Goal: Task Accomplishment & Management: Manage account settings

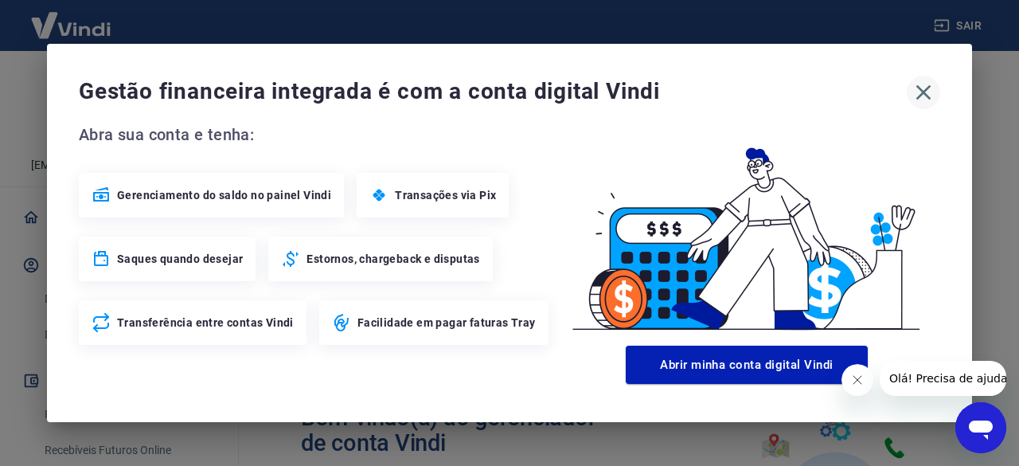
click at [922, 90] on icon "button" at bounding box center [923, 92] width 25 height 25
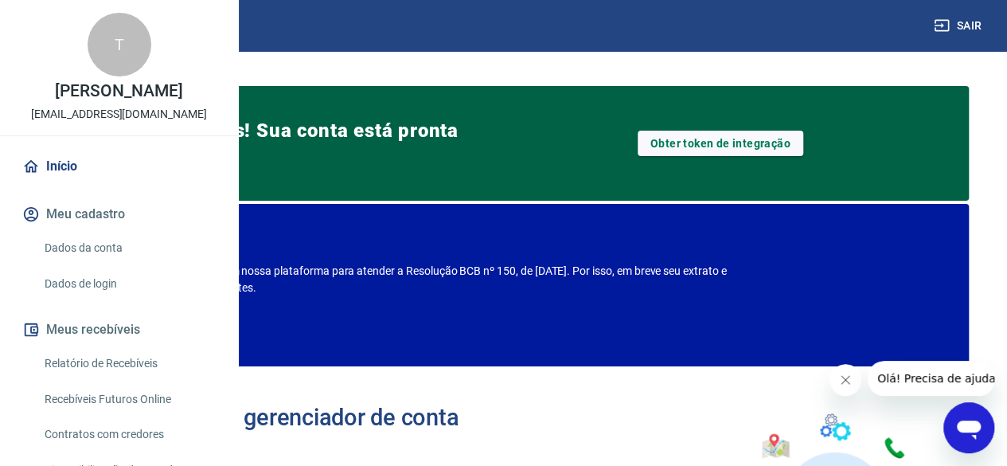
click at [101, 264] on link "Dados da conta" at bounding box center [128, 248] width 181 height 33
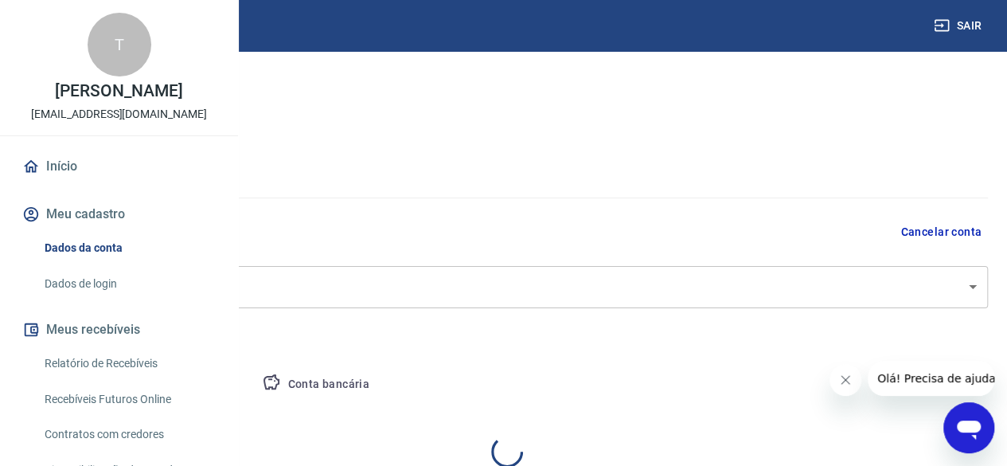
select select "SP"
select select "business"
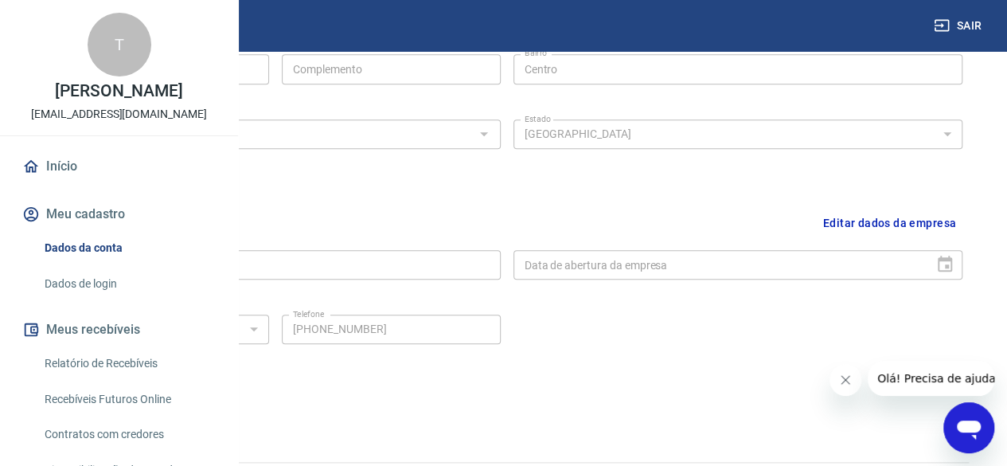
scroll to position [681, 0]
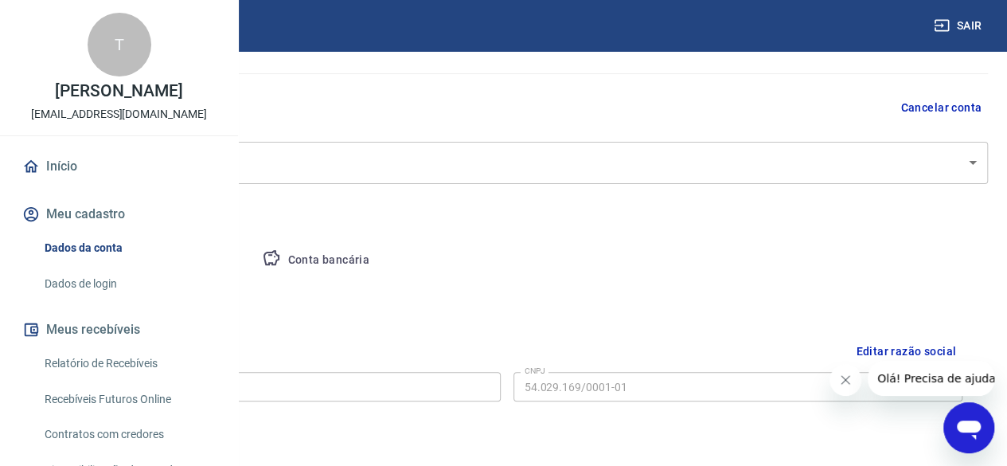
click at [250, 261] on button "Pessoa titular" at bounding box center [186, 260] width 127 height 38
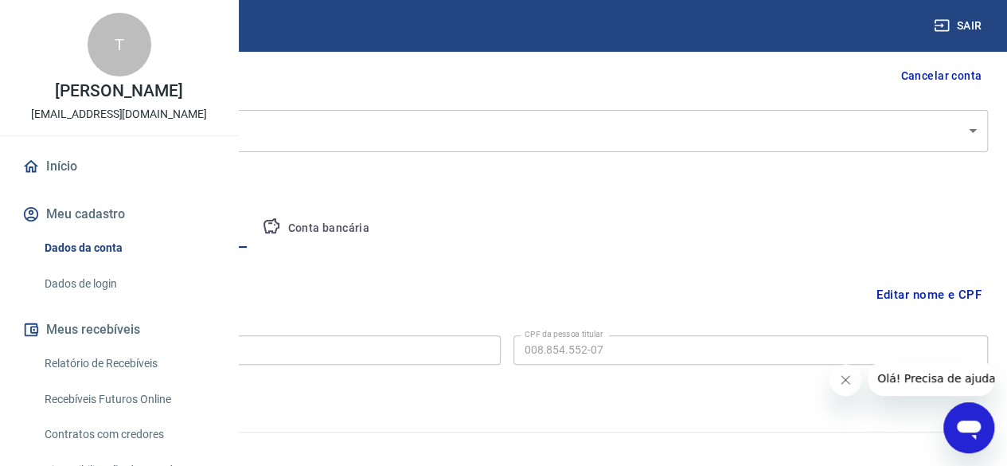
scroll to position [170, 0]
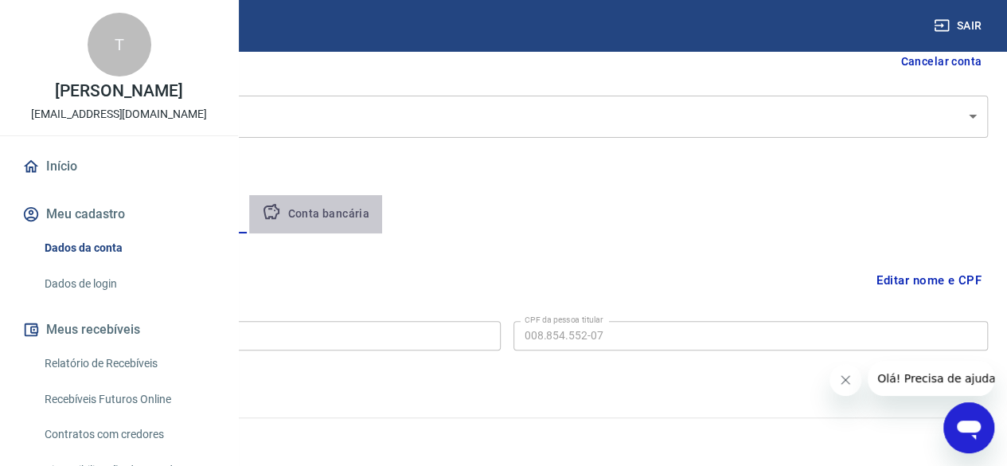
click at [382, 217] on button "Conta bancária" at bounding box center [315, 214] width 133 height 38
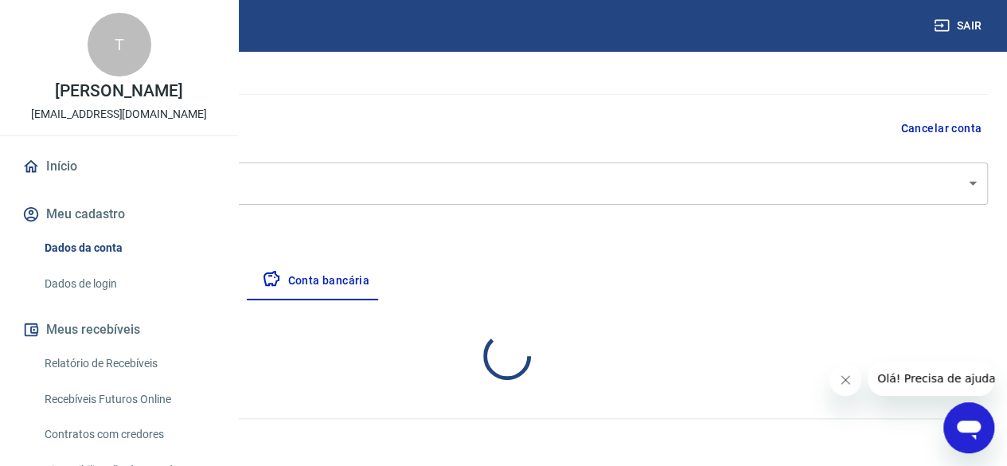
select select "1"
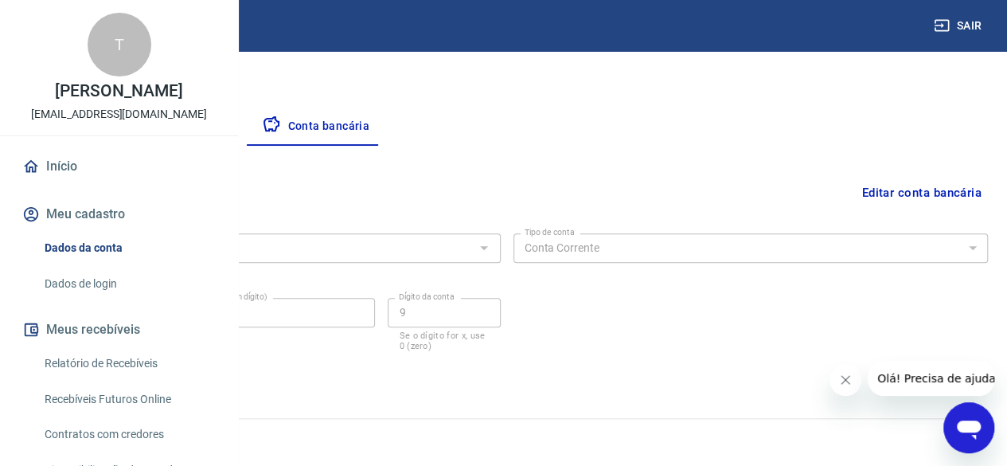
scroll to position [0, 0]
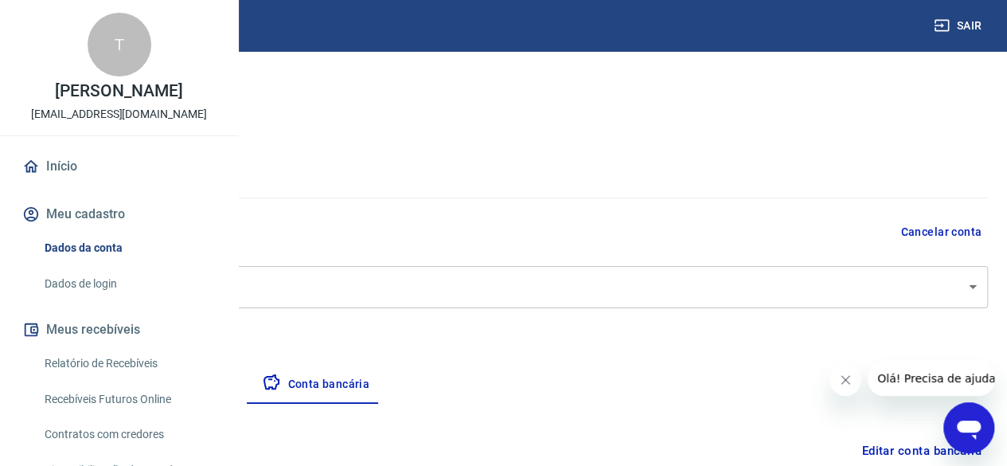
click at [99, 264] on link "Dados da conta" at bounding box center [128, 248] width 181 height 33
click at [98, 232] on button "Meu cadastro" at bounding box center [119, 214] width 200 height 35
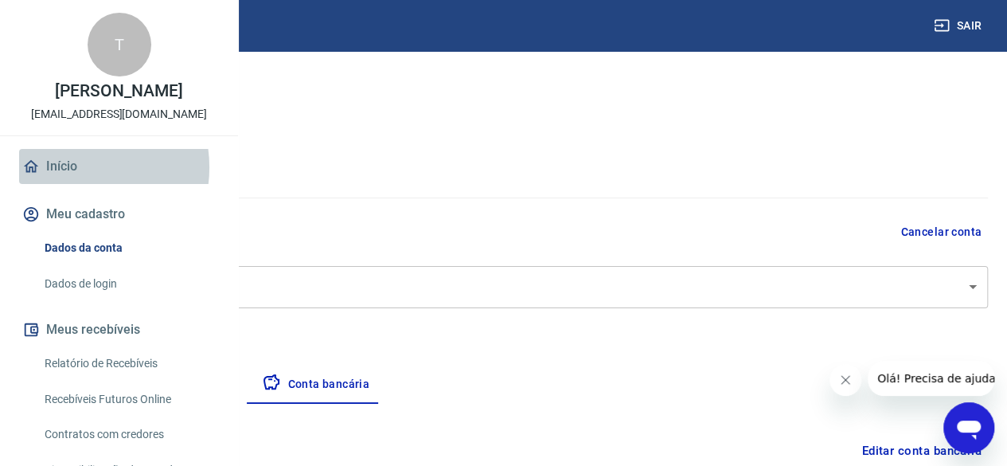
click at [74, 184] on link "Início" at bounding box center [119, 166] width 200 height 35
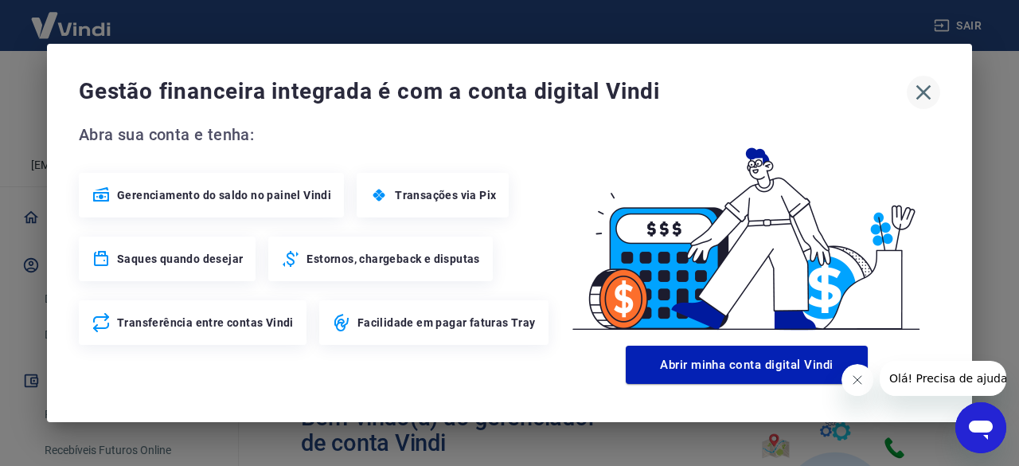
click at [924, 90] on icon "button" at bounding box center [923, 92] width 15 height 15
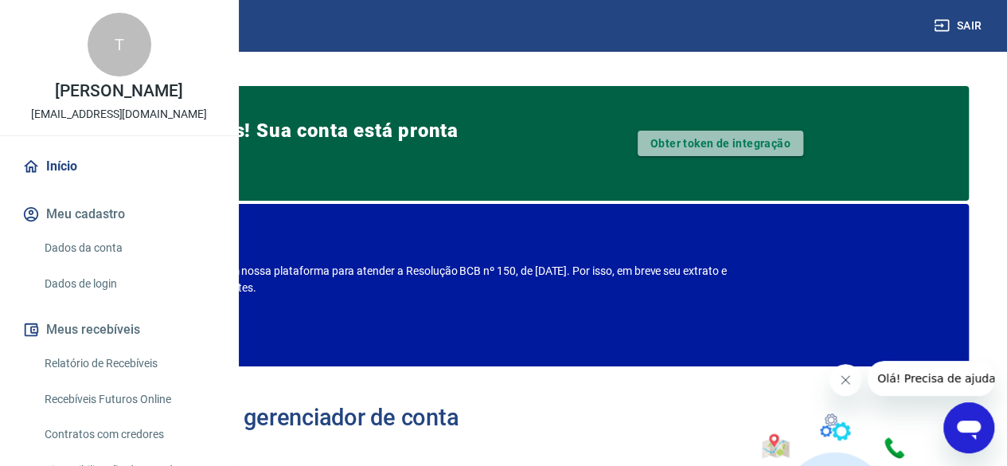
click at [761, 143] on link "Obter token de integração" at bounding box center [721, 143] width 166 height 25
